Goal: Find specific page/section: Find specific page/section

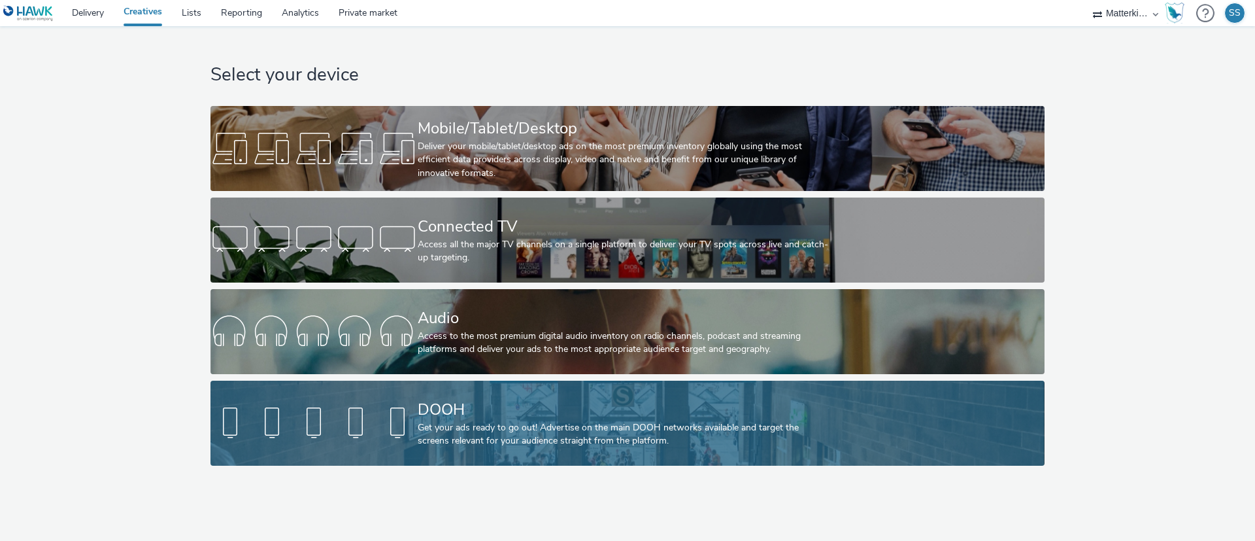
click at [416, 418] on div at bounding box center [313, 423] width 207 height 42
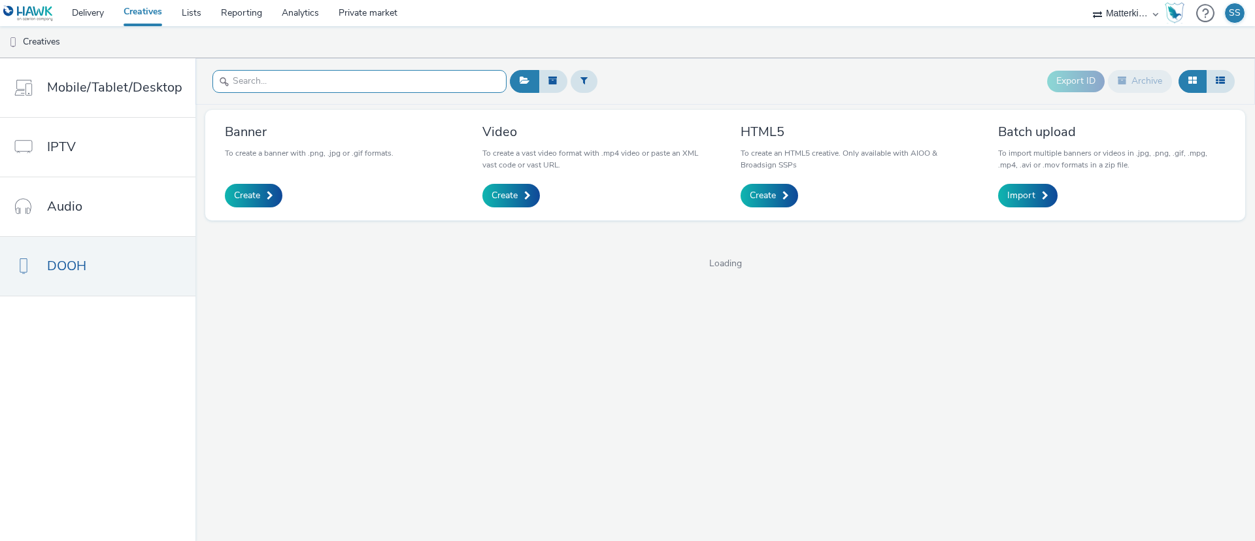
click at [326, 79] on input "text" at bounding box center [359, 81] width 294 height 23
paste input "Clover_D6_Breakfast_Done_1080x1920px.jpg 61%"
click at [474, 80] on input "Clover_D6_Breakfast_Done_1080x1920px.jpg 61%" at bounding box center [359, 81] width 294 height 23
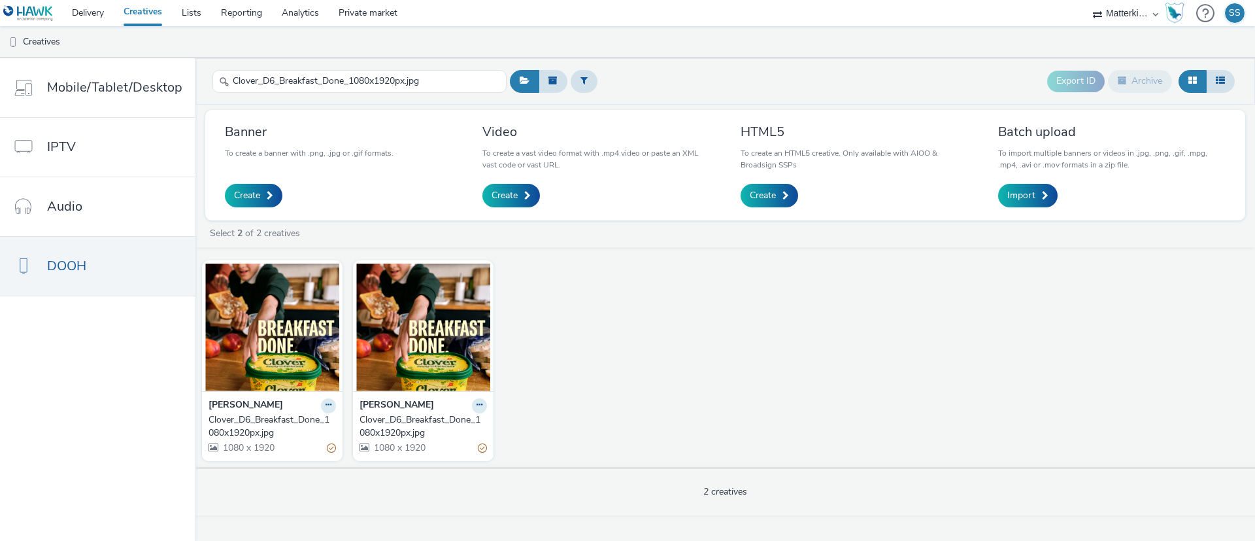
click at [259, 420] on div "Clover_D6_Breakfast_Done_1080x1920px.jpg" at bounding box center [270, 426] width 122 height 27
click at [389, 415] on div "Clover_D6_Breakfast_Done_1080x1920px.jpg" at bounding box center [420, 426] width 122 height 27
drag, startPoint x: 441, startPoint y: 83, endPoint x: 205, endPoint y: 81, distance: 236.6
click at [205, 81] on header "Clover_D6_Breakfast_Done_1080x1920px.jpg Export ID Archive" at bounding box center [724, 81] width 1059 height 46
paste input "Fridge_Raid"
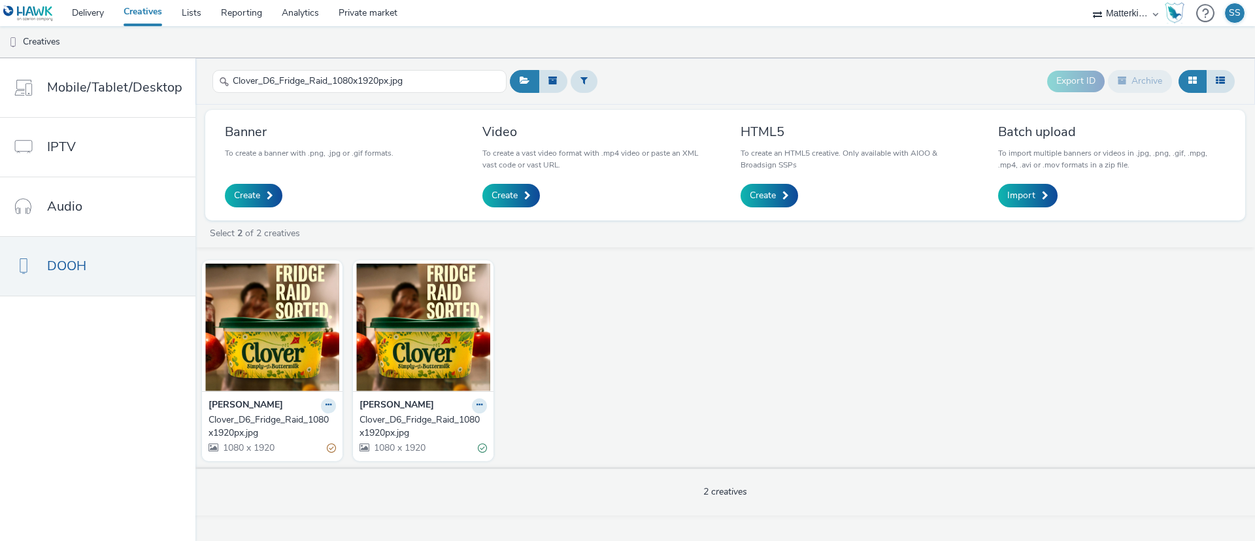
click at [240, 423] on div "Clover_D6_Fridge_Raid_1080x1920px.jpg" at bounding box center [270, 426] width 122 height 27
click at [392, 427] on div "Clover_D6_Fridge_Raid_1080x1920px.jpg" at bounding box center [420, 426] width 122 height 27
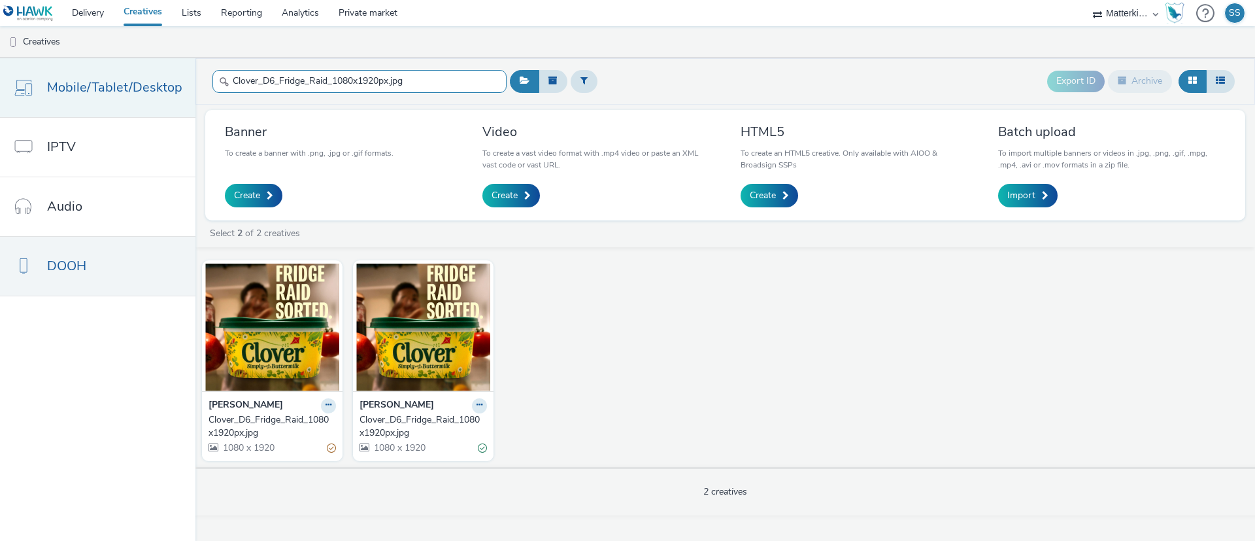
drag, startPoint x: 439, startPoint y: 89, endPoint x: 181, endPoint y: 113, distance: 258.7
click at [181, 113] on div "Mobile/Tablet/Desktop IPTV Audio DOOH Clover_D6_Fridge_Raid_1080x1920px.jpg Exp…" at bounding box center [627, 299] width 1255 height 482
paste input "Lunch_Grabbed_1080x1920px (1)"
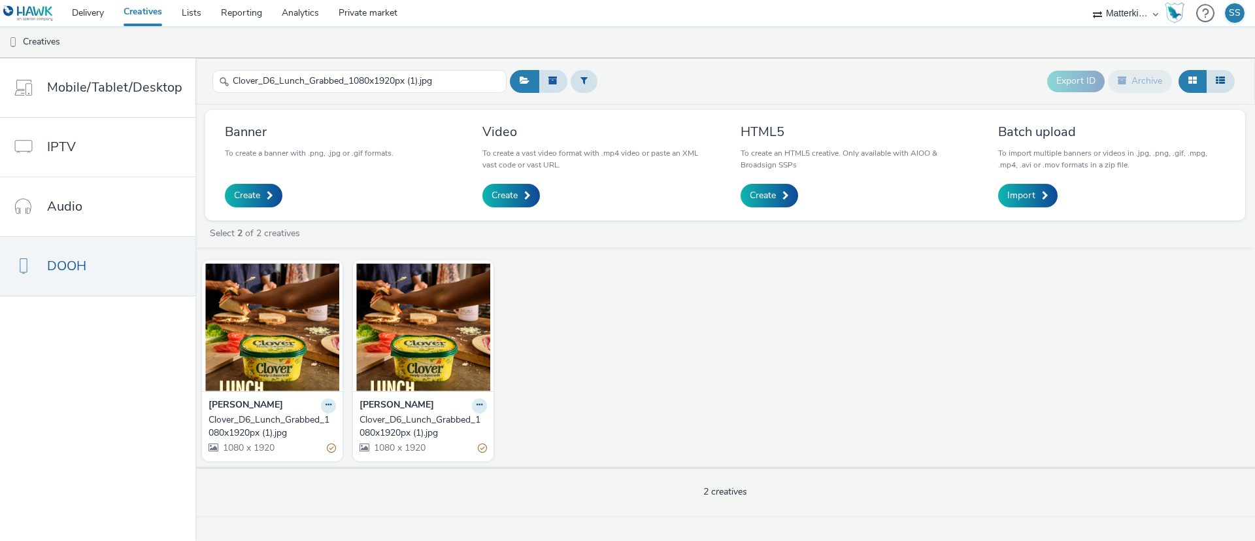
click at [280, 420] on div "Clover_D6_Lunch_Grabbed_1080x1920px (1).jpg" at bounding box center [270, 426] width 122 height 27
click at [403, 431] on div "Clover_D6_Lunch_Grabbed_1080x1920px (1).jpg" at bounding box center [420, 426] width 122 height 27
drag, startPoint x: 378, startPoint y: 105, endPoint x: 213, endPoint y: 110, distance: 165.5
click at [213, 110] on div "Clover_D6_Lunch_Grabbed_1080x1920px (1).jpg Export ID Archive Banner To create …" at bounding box center [724, 299] width 1059 height 482
paste input "Handled_1080x1920px"
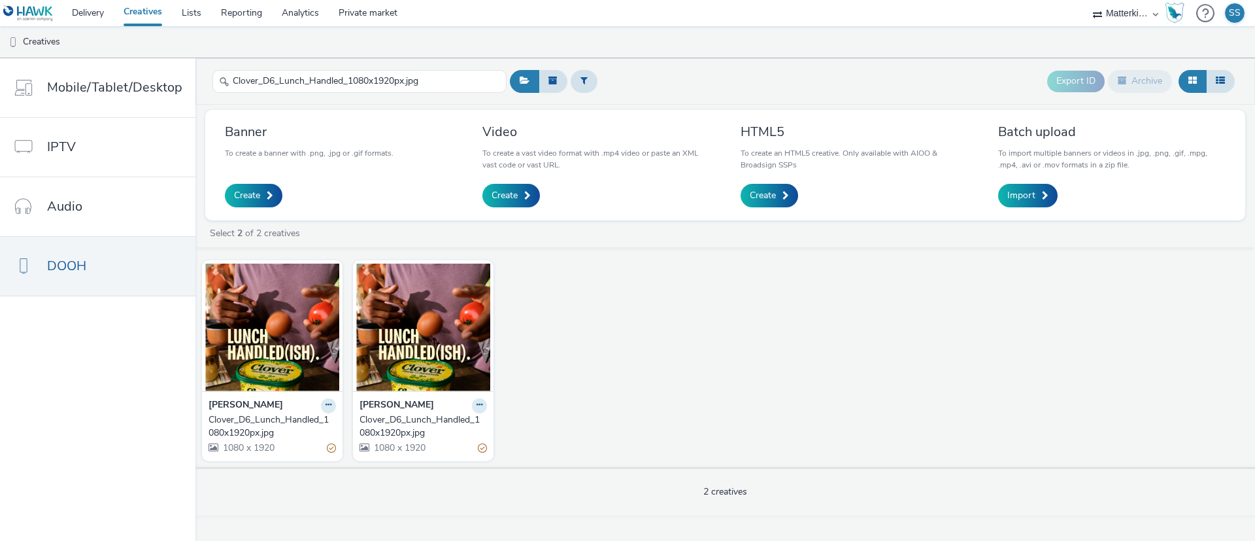
click at [293, 418] on div "Clover_D6_Lunch_Handled_1080x1920px.jpg" at bounding box center [270, 426] width 122 height 27
click at [406, 416] on div "Clover_D6_Lunch_Handled_1080x1920px.jpg" at bounding box center [420, 426] width 122 height 27
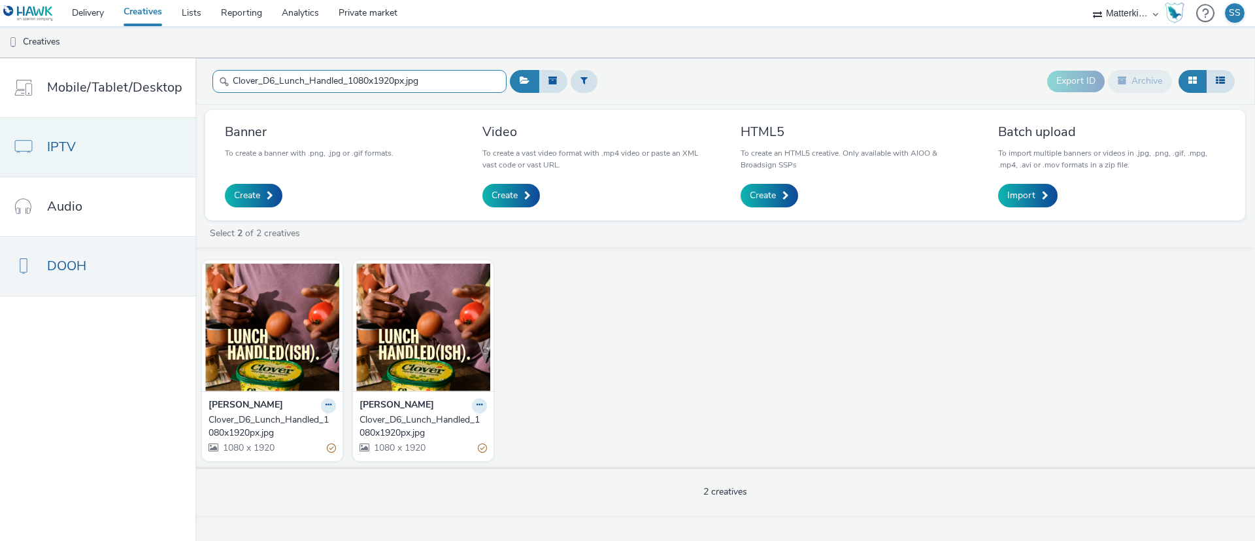
drag, startPoint x: 429, startPoint y: 83, endPoint x: 125, endPoint y: 153, distance: 311.9
click at [125, 153] on div "Mobile/Tablet/Desktop IPTV Audio DOOH Clover_D6_Lunch_Handled_1080x1920px.jpg E…" at bounding box center [627, 299] width 1255 height 482
paste input "School_Run_1080x1920"
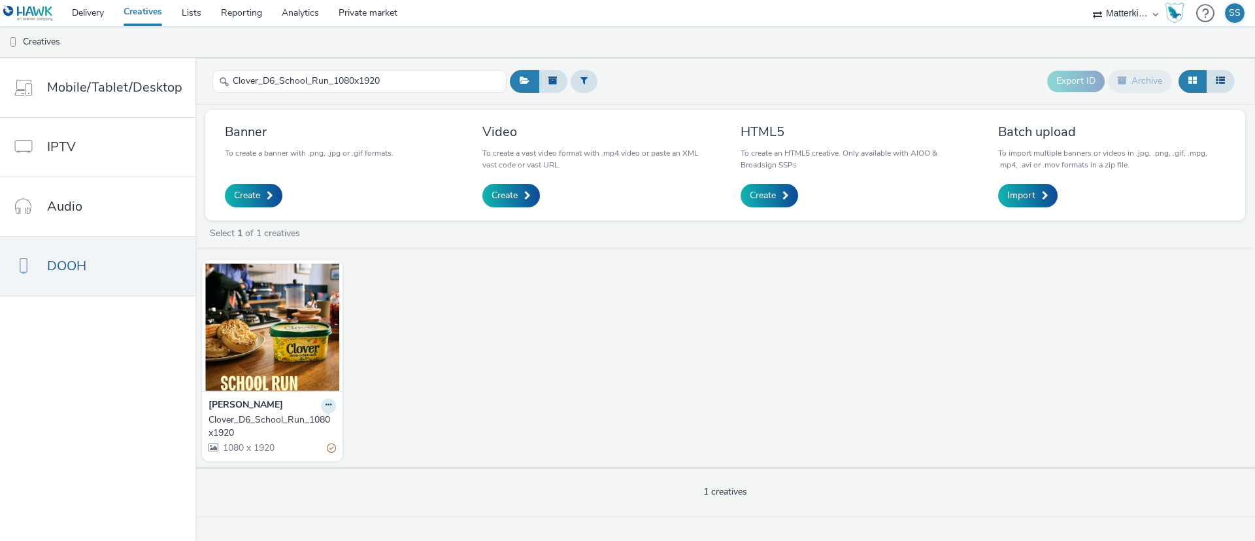
click at [238, 420] on div "Clover_D6_School_Run_1080x1920" at bounding box center [270, 426] width 122 height 27
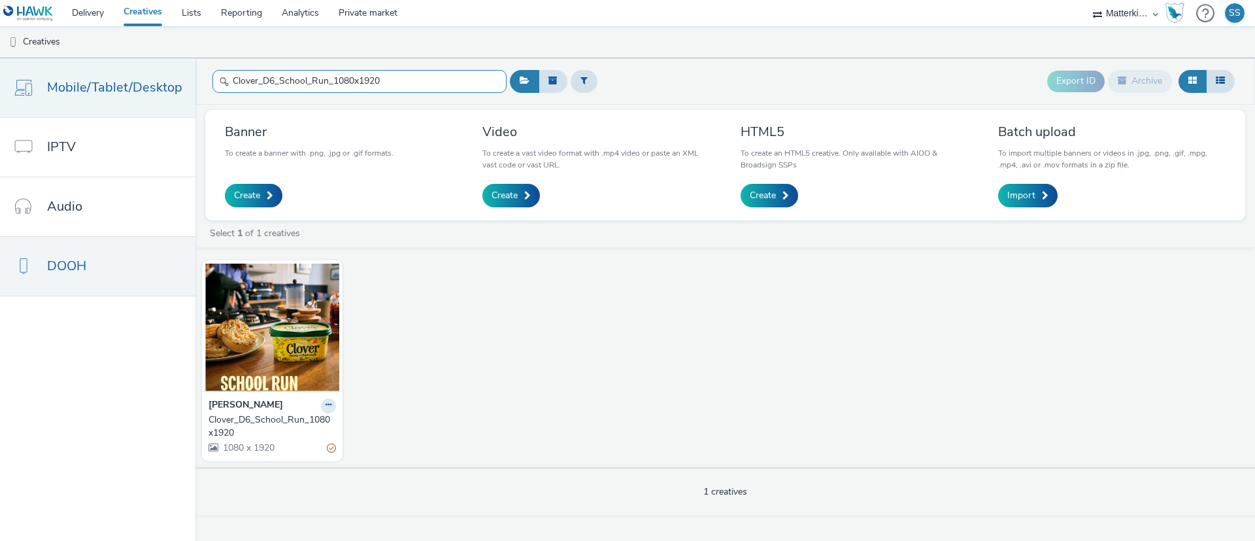
drag, startPoint x: 420, startPoint y: 78, endPoint x: 77, endPoint y: 58, distance: 343.8
click at [77, 58] on div "Mobile/Tablet/Desktop IPTV Audio DOOH Clover_D6_School_Run_1080x1920 Export ID …" at bounding box center [627, 299] width 1255 height 482
paste input "quabbles_Settled_1080x1920px (3).jpg"
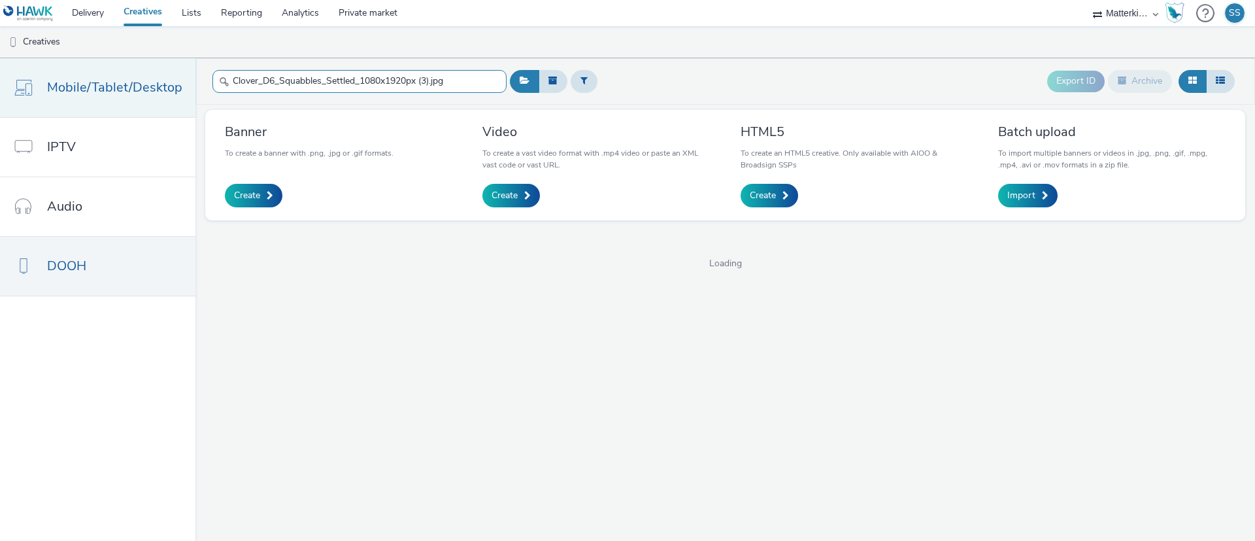
type input "Clover_D6_Squabbles_Settled_1080x1920px (3).jpg"
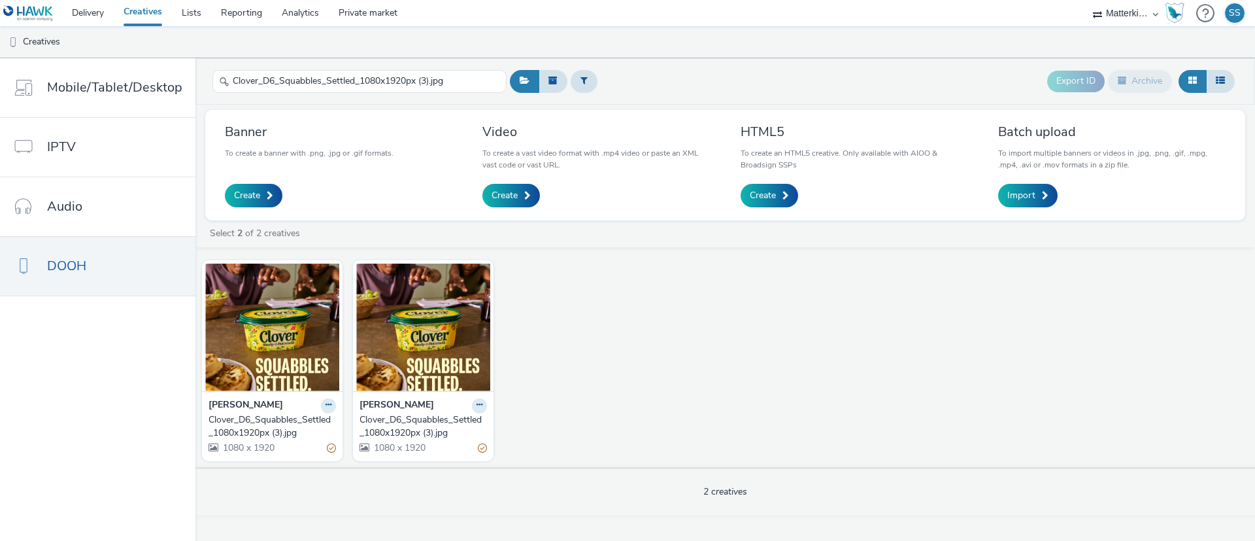
click at [249, 421] on div "Clover_D6_Squabbles_Settled_1080x1920px (3).jpg" at bounding box center [270, 426] width 122 height 27
click at [378, 418] on div "Clover_D6_Squabbles_Settled_1080x1920px (3).jpg" at bounding box center [420, 426] width 122 height 27
click at [360, 16] on link "Private market" at bounding box center [368, 13] width 78 height 26
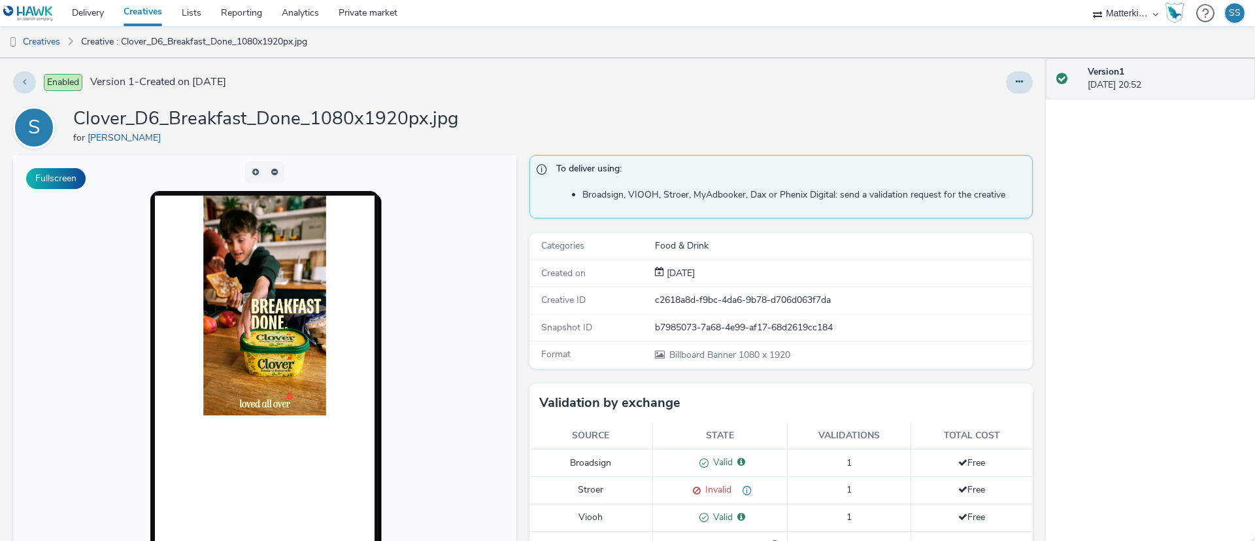
scroll to position [53, 0]
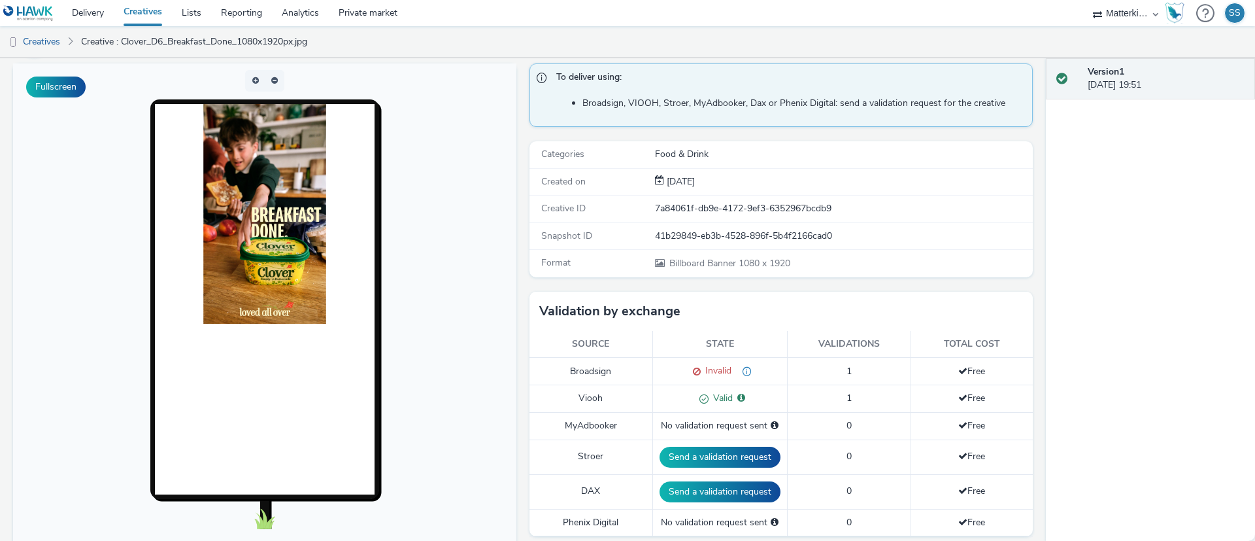
scroll to position [92, 0]
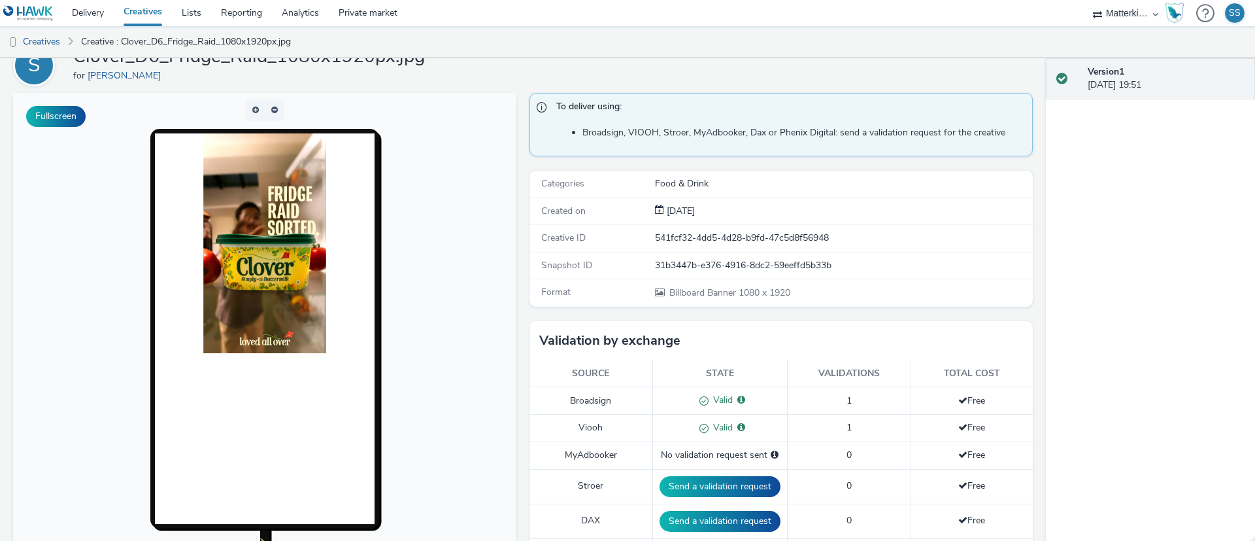
scroll to position [63, 0]
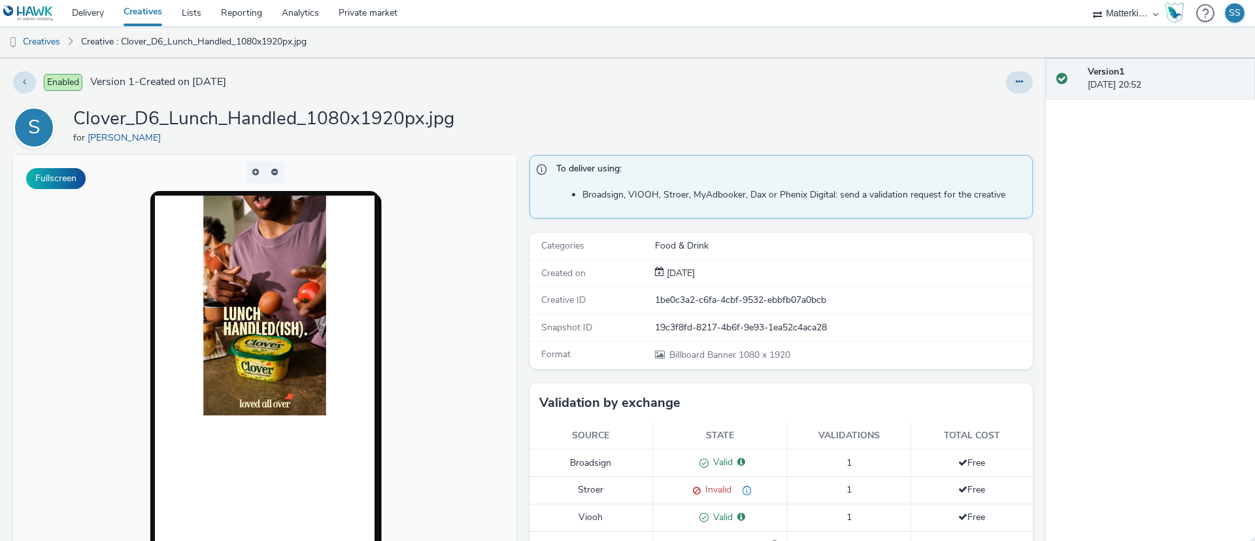
scroll to position [43, 0]
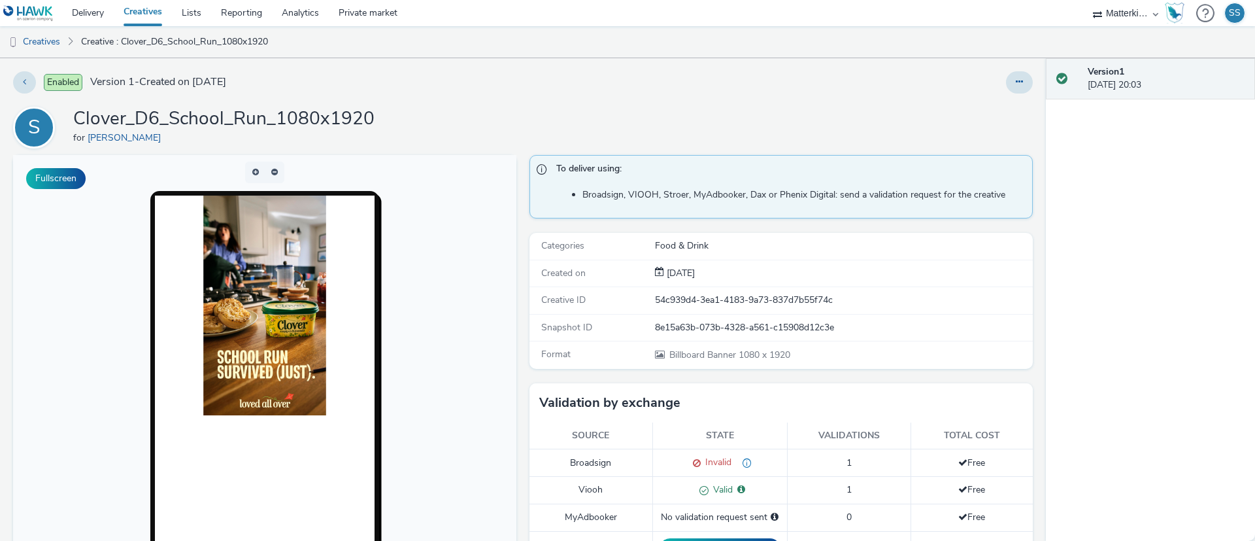
scroll to position [37, 0]
